Goal: Information Seeking & Learning: Learn about a topic

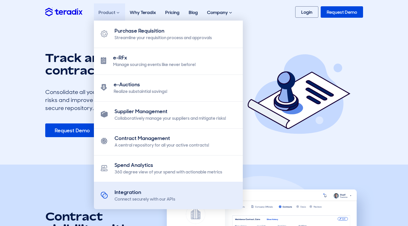
click at [133, 197] on div "Connect securely with our APIs" at bounding box center [144, 200] width 61 height 6
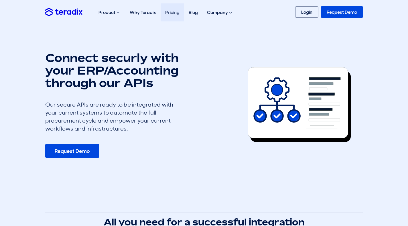
click at [171, 10] on link "Pricing" at bounding box center [172, 12] width 23 height 18
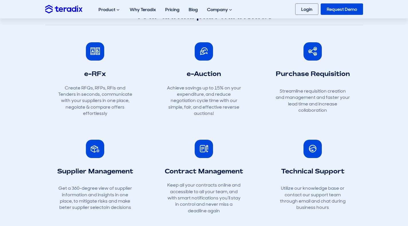
scroll to position [186, 0]
